Goal: Task Accomplishment & Management: Manage account settings

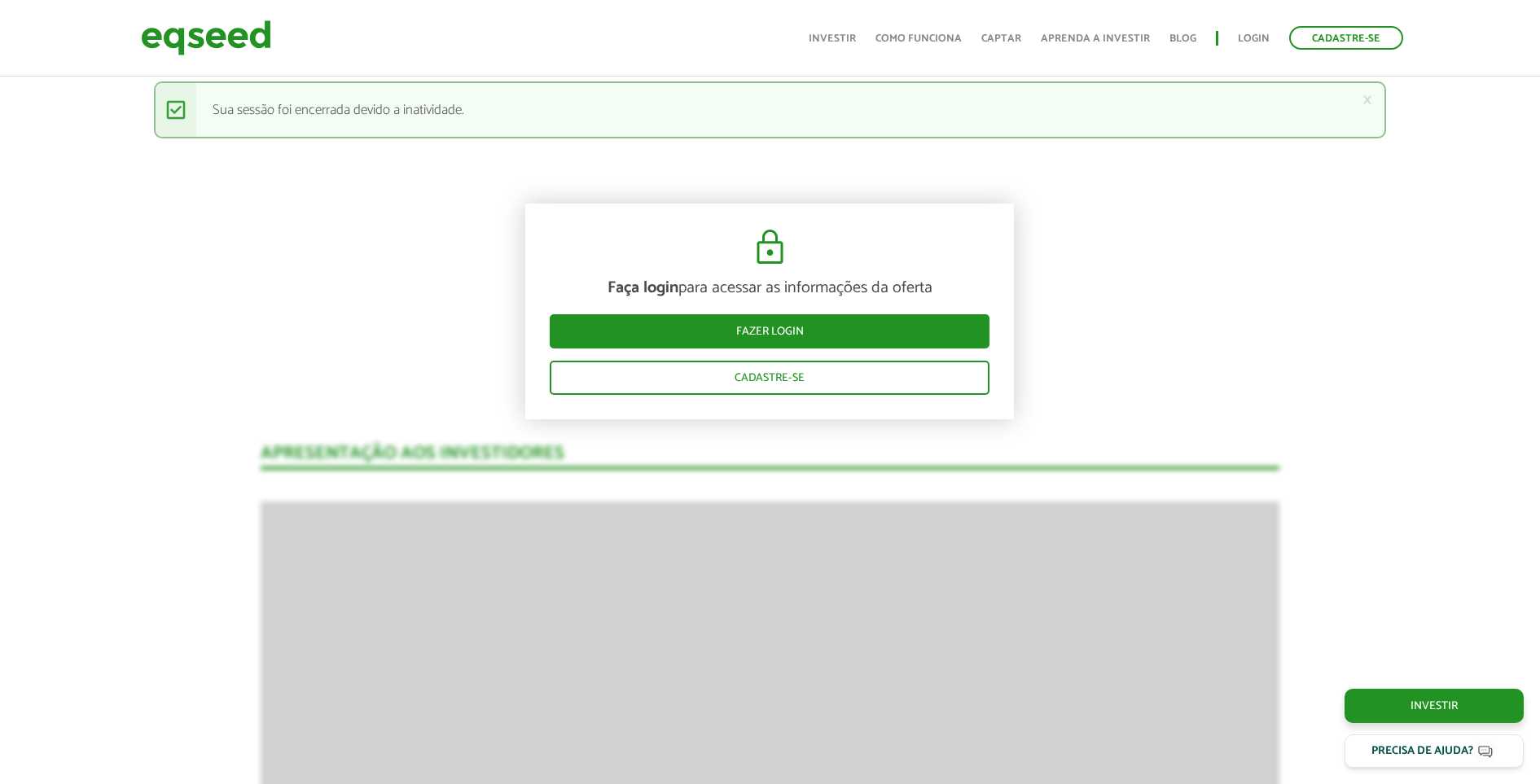
scroll to position [2003, 0]
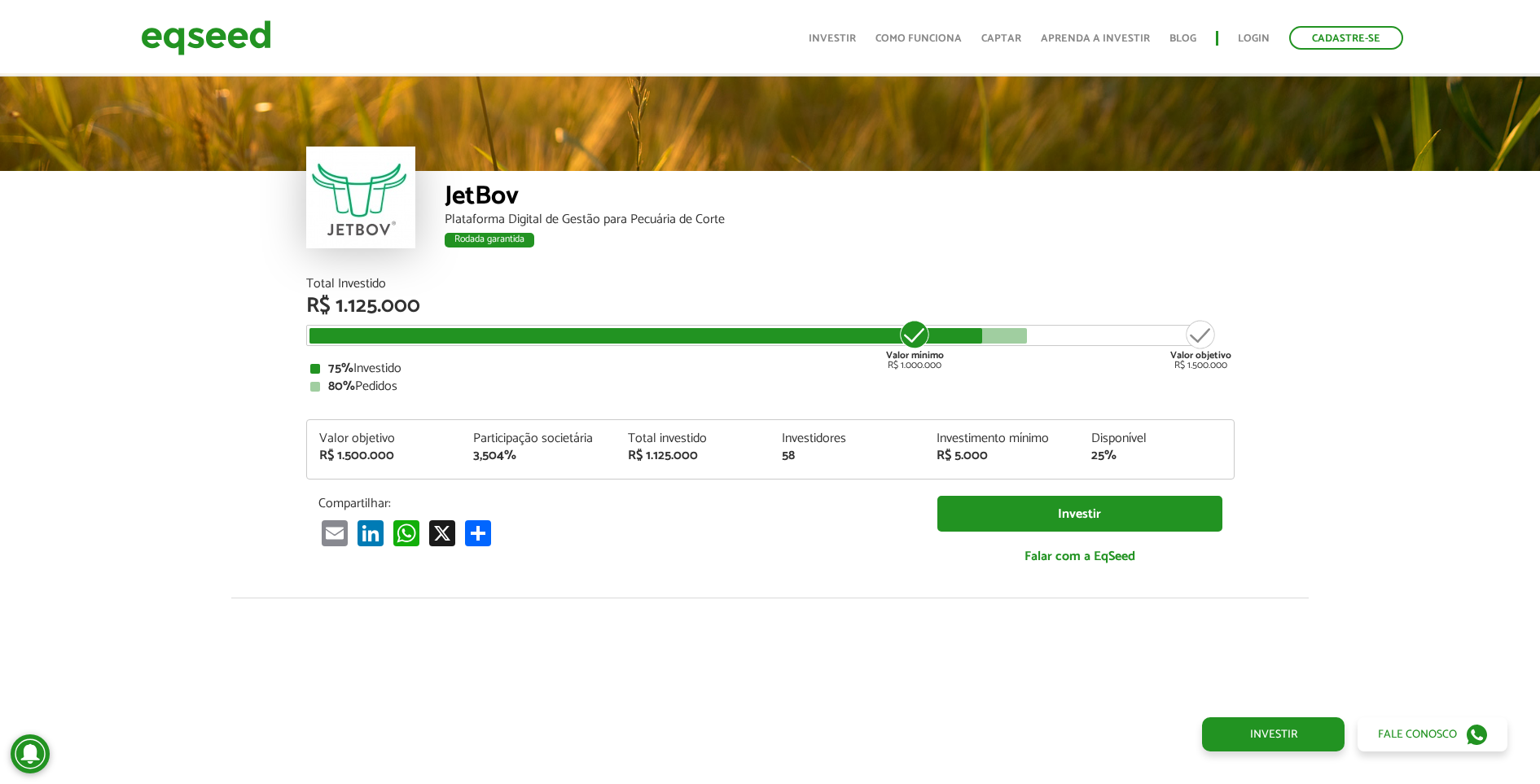
scroll to position [2003, 0]
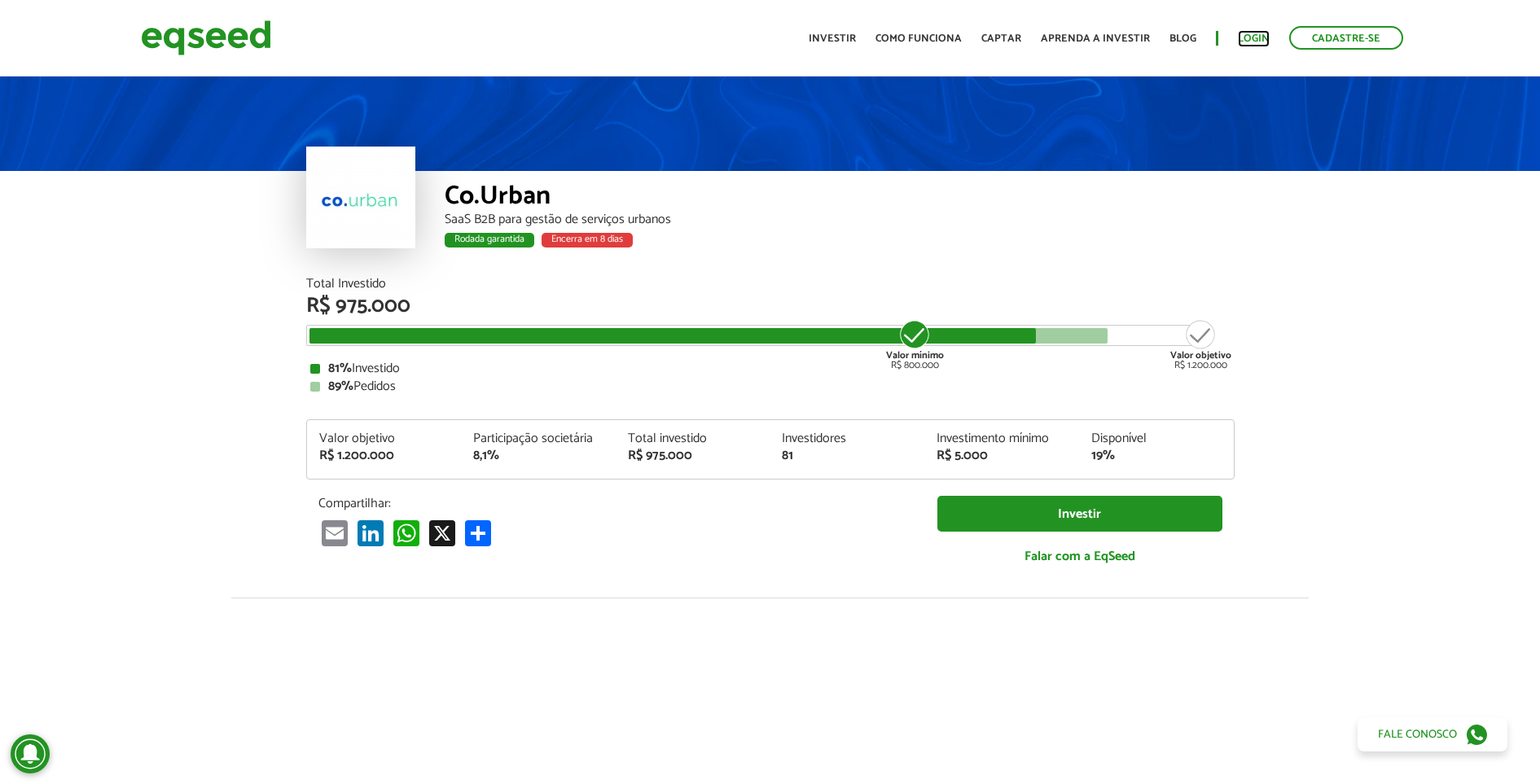
click at [1251, 35] on link "Login" at bounding box center [1254, 38] width 32 height 11
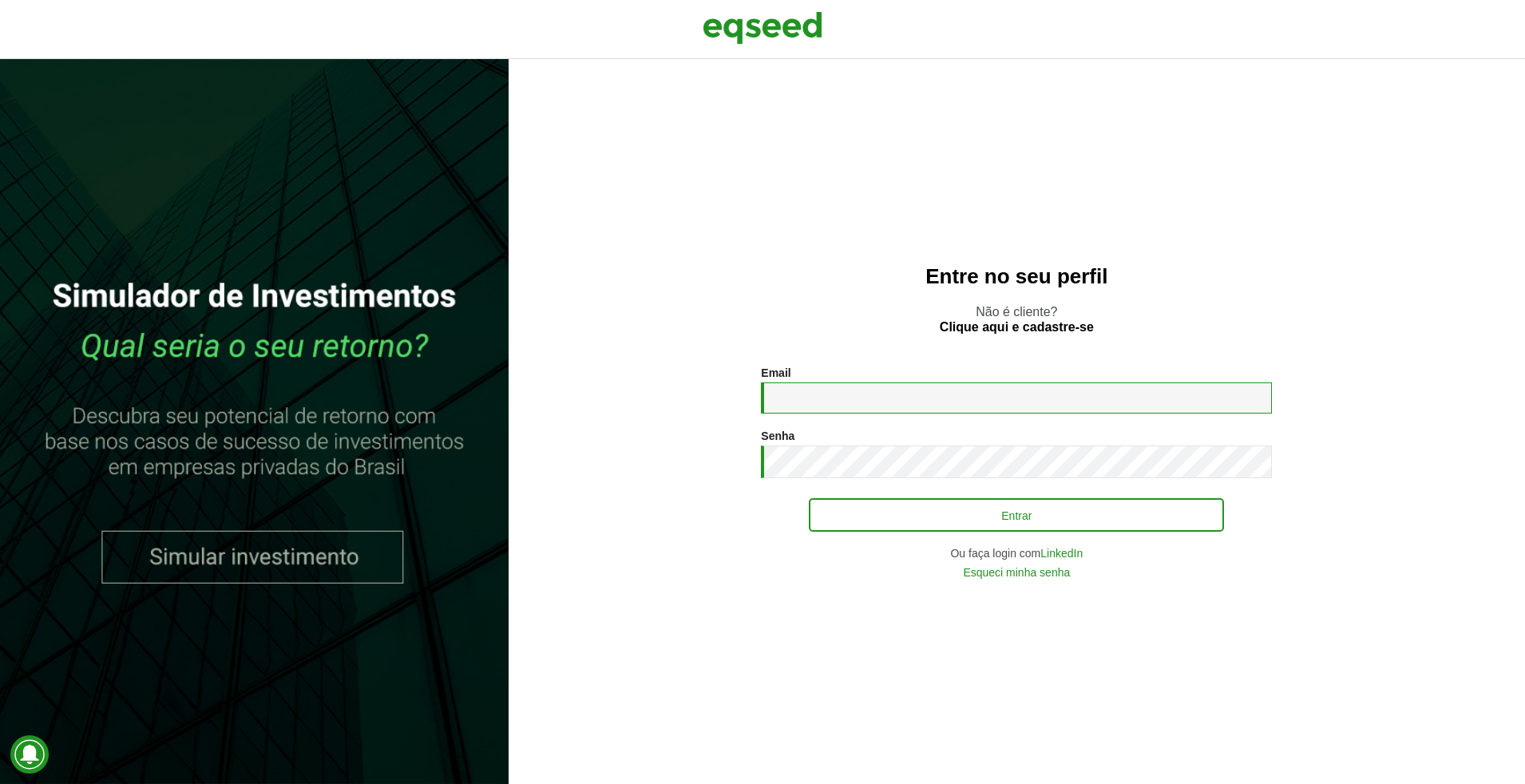
type input "**********"
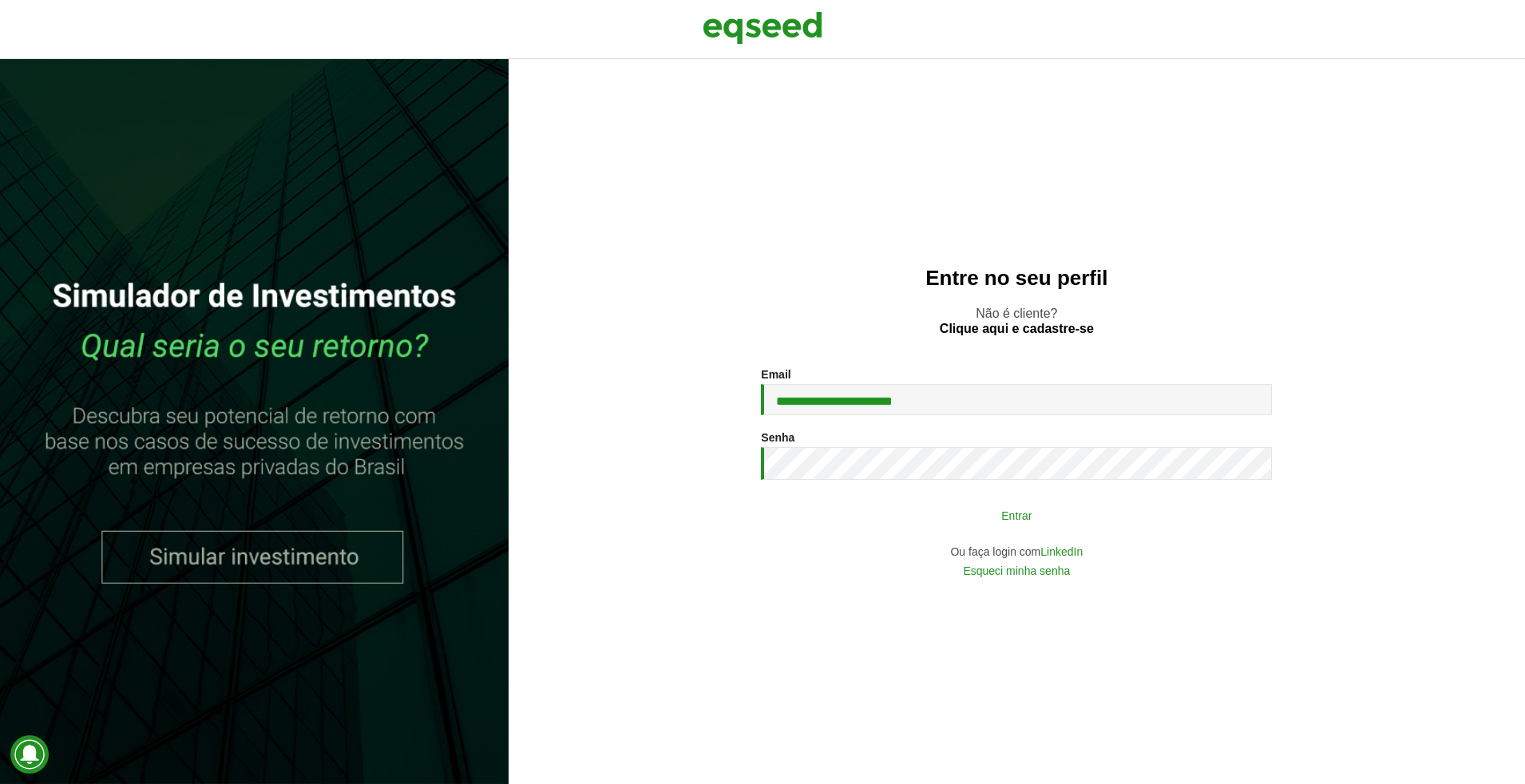
click at [997, 506] on button "Entrar" at bounding box center [1016, 514] width 416 height 30
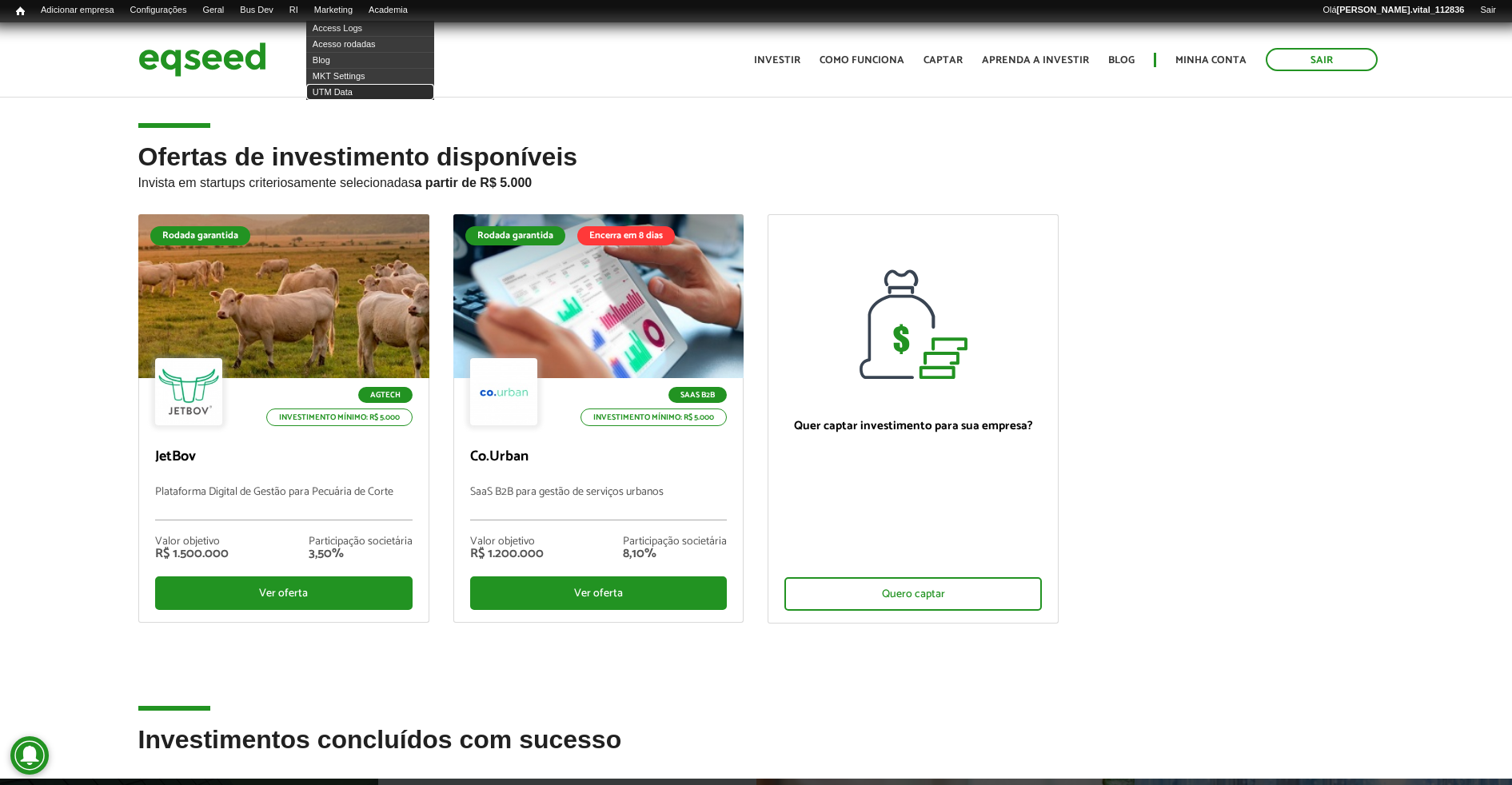
click at [364, 88] on link "UTM Data" at bounding box center [370, 92] width 128 height 16
